Goal: Task Accomplishment & Management: Complete application form

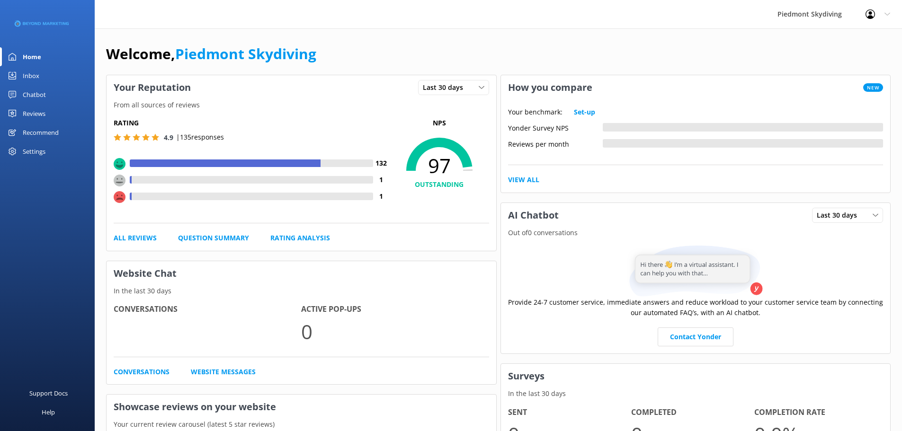
click at [42, 114] on div "Reviews" at bounding box center [34, 113] width 23 height 19
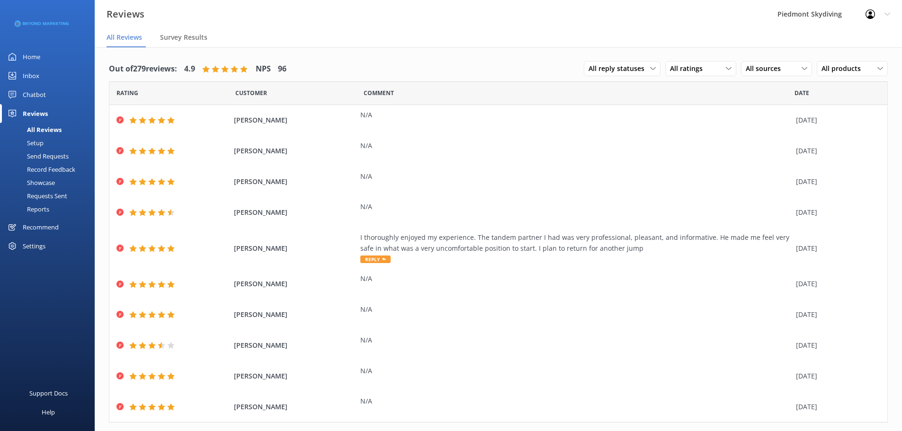
click at [51, 152] on div "Send Requests" at bounding box center [37, 156] width 63 height 13
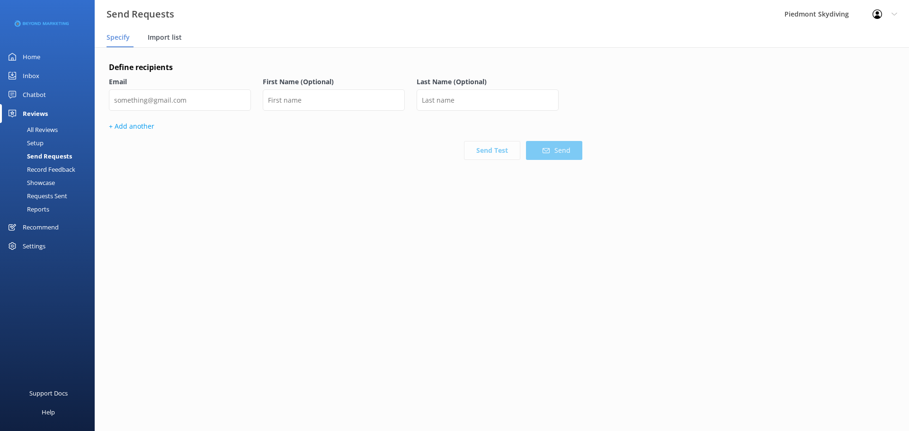
click at [167, 35] on span "Import list" at bounding box center [165, 37] width 34 height 9
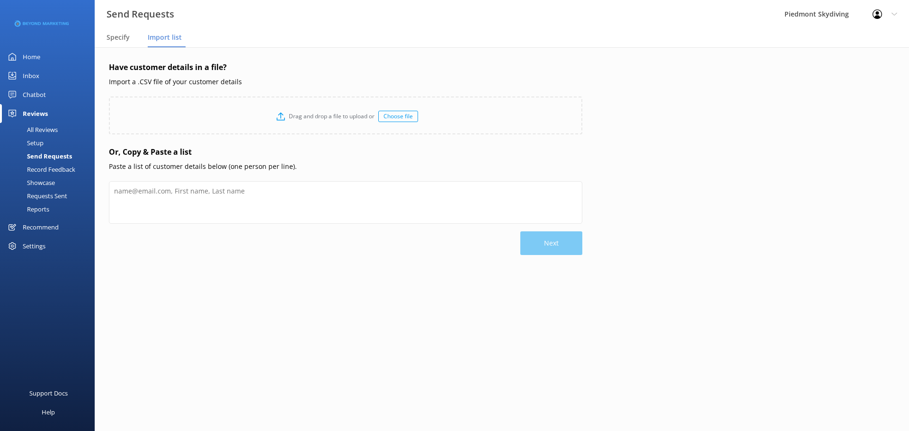
click at [405, 115] on div "Choose file" at bounding box center [398, 116] width 40 height 11
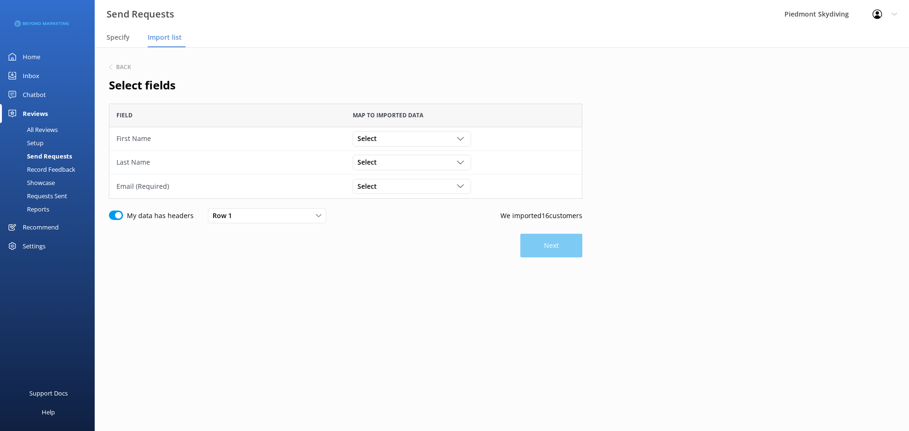
scroll to position [88, 466]
click at [458, 140] on icon "grid" at bounding box center [460, 138] width 7 height 7
click at [416, 214] on link "First Name" at bounding box center [411, 215] width 117 height 19
click at [464, 158] on div "Select" at bounding box center [412, 162] width 114 height 10
click at [414, 250] on link "Last Name" at bounding box center [411, 258] width 117 height 19
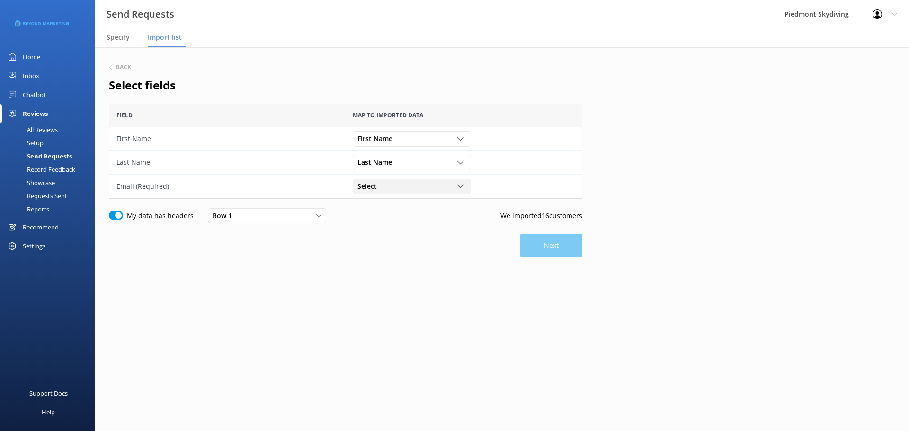
click at [461, 190] on icon "grid" at bounding box center [460, 186] width 7 height 7
click at [417, 263] on link "Email" at bounding box center [411, 264] width 117 height 19
click at [561, 255] on button "Next" at bounding box center [551, 246] width 62 height 24
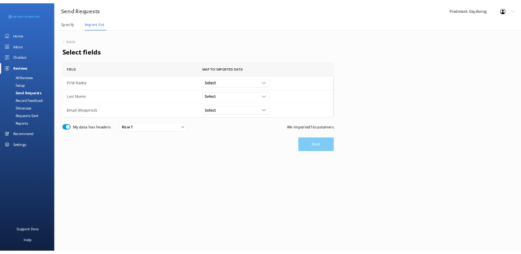
scroll to position [88, 466]
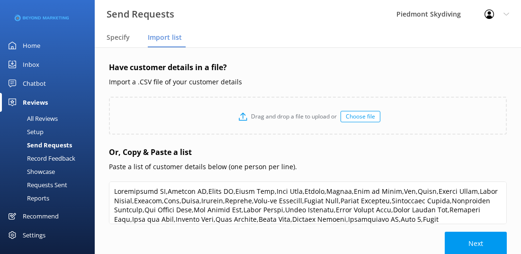
type textarea "Loremipsumd SI,Ametcon AD,Elits DO,Eiusm Temp,Inci Utla,Etdolo,Magnaa,Enim ad M…"
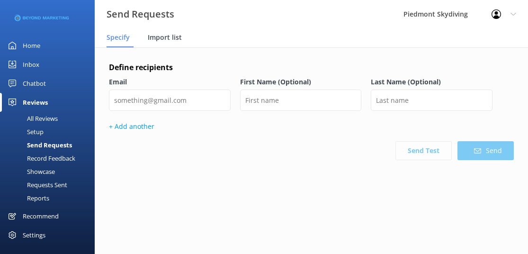
click at [167, 37] on span "Import list" at bounding box center [165, 37] width 34 height 9
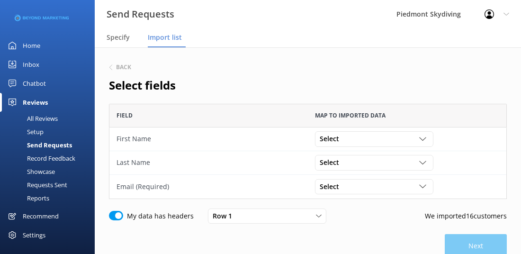
scroll to position [88, 391]
click at [423, 134] on div "Select" at bounding box center [374, 139] width 114 height 10
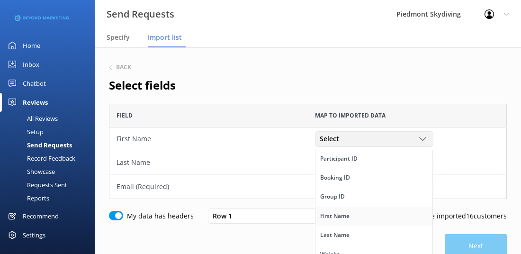
drag, startPoint x: 384, startPoint y: 221, endPoint x: 347, endPoint y: 216, distance: 37.3
click at [347, 216] on div "First Name" at bounding box center [334, 215] width 29 height 9
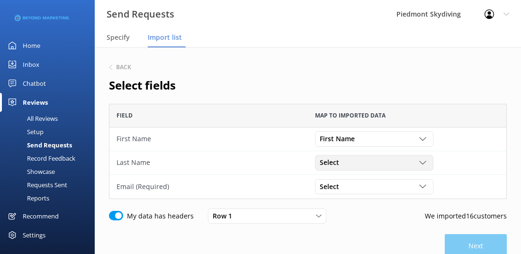
click at [420, 163] on icon "grid" at bounding box center [422, 162] width 7 height 7
click at [376, 187] on link "Last Name" at bounding box center [373, 188] width 117 height 19
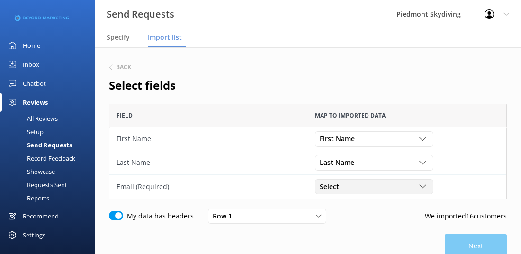
click at [416, 184] on div "Select" at bounding box center [374, 186] width 114 height 10
click at [371, 225] on link "Email" at bounding box center [373, 227] width 117 height 19
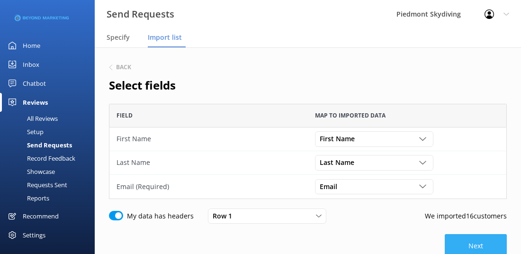
click at [467, 245] on button "Next" at bounding box center [476, 246] width 62 height 24
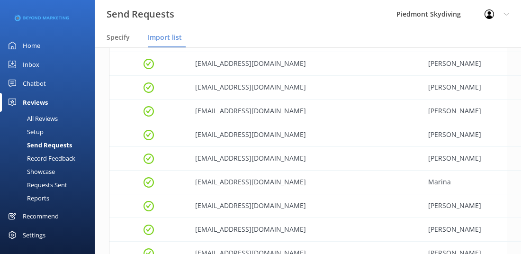
scroll to position [372, 391]
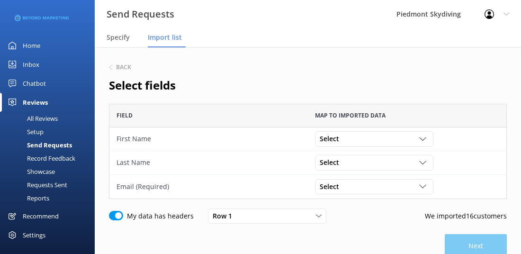
scroll to position [88, 391]
click at [175, 38] on span "Import list" at bounding box center [165, 37] width 34 height 9
click at [425, 138] on use "grid" at bounding box center [422, 138] width 7 height 3
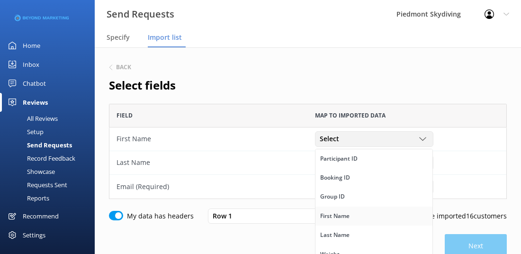
click at [373, 215] on link "First Name" at bounding box center [373, 215] width 117 height 19
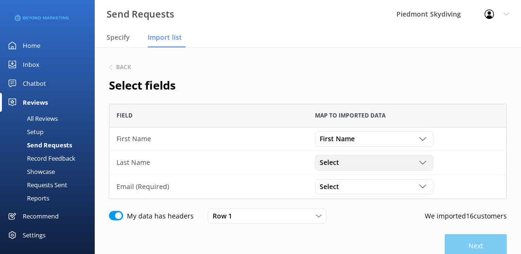
click at [424, 166] on icon "grid" at bounding box center [422, 162] width 7 height 7
click at [381, 197] on link "Last Name" at bounding box center [373, 194] width 117 height 19
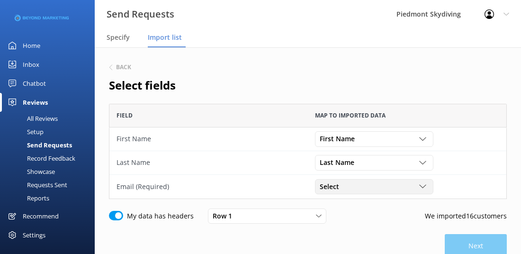
click at [420, 184] on icon "grid" at bounding box center [422, 186] width 7 height 7
click at [382, 226] on link "Email" at bounding box center [373, 227] width 117 height 19
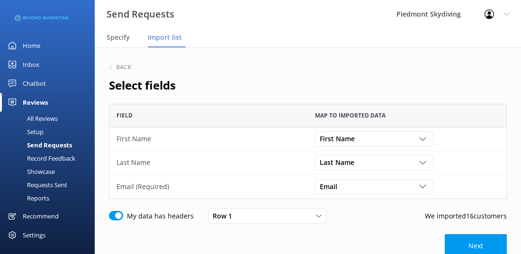
click at [472, 230] on div "Back Select fields Field Map to imported data First Name First Name Participant…" at bounding box center [308, 188] width 398 height 253
click at [471, 243] on button "Next" at bounding box center [476, 246] width 62 height 24
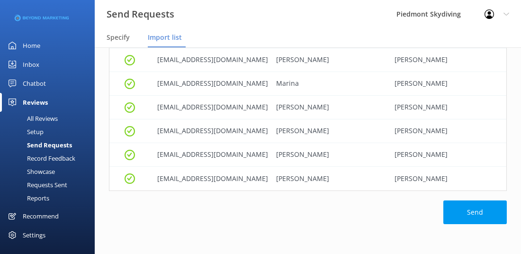
scroll to position [333, 0]
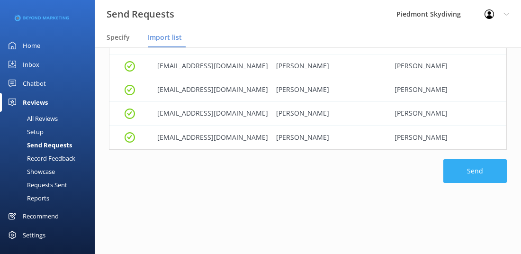
click at [478, 182] on button "Send" at bounding box center [474, 171] width 63 height 24
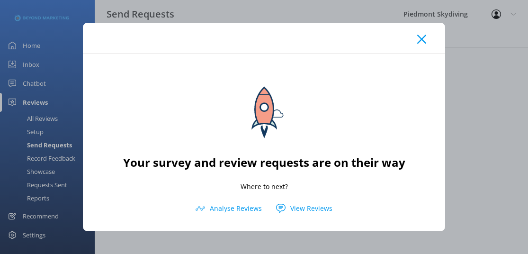
click at [421, 40] on use at bounding box center [421, 39] width 9 height 9
click at [417, 35] on icon at bounding box center [421, 39] width 9 height 9
